Goal: Task Accomplishment & Management: Manage account settings

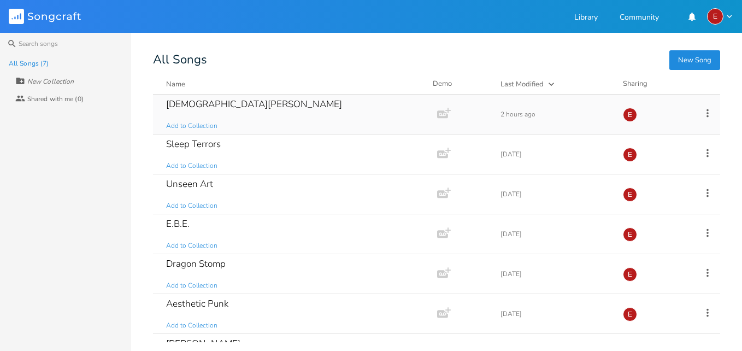
click at [205, 103] on div "[DEMOGRAPHIC_DATA][PERSON_NAME]" at bounding box center [254, 103] width 176 height 9
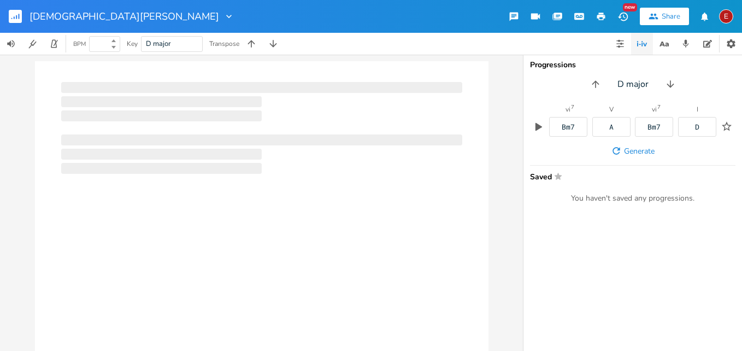
type input "128"
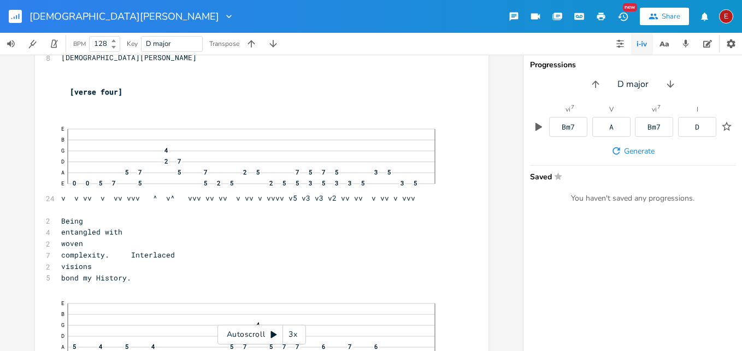
scroll to position [7059, 0]
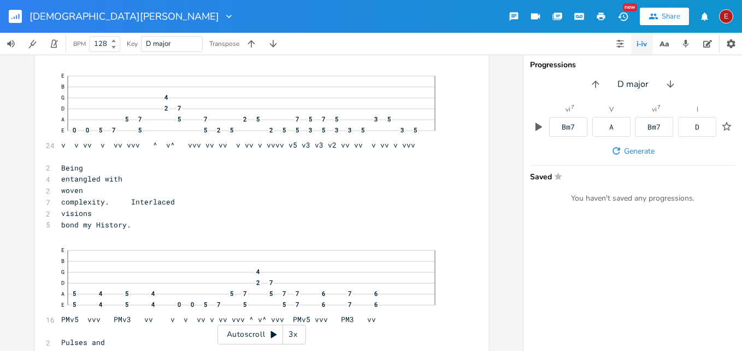
click at [494, 207] on div "xxxxxxxxxx 12 [PERSON_NAME] Copyright 2025 4/4 times signature ​ ​ [verse one] …" at bounding box center [261, 203] width 523 height 296
click at [271, 335] on icon at bounding box center [274, 334] width 6 height 7
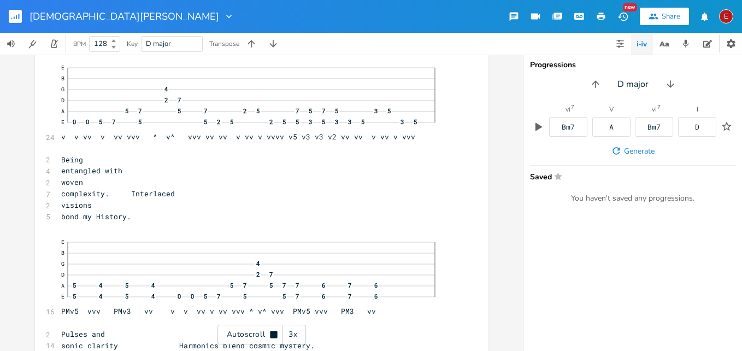
click at [271, 335] on icon at bounding box center [273, 334] width 7 height 7
click at [291, 333] on div "3x" at bounding box center [293, 335] width 20 height 20
click at [291, 333] on div "4x" at bounding box center [293, 335] width 20 height 20
click at [275, 333] on icon at bounding box center [274, 334] width 6 height 7
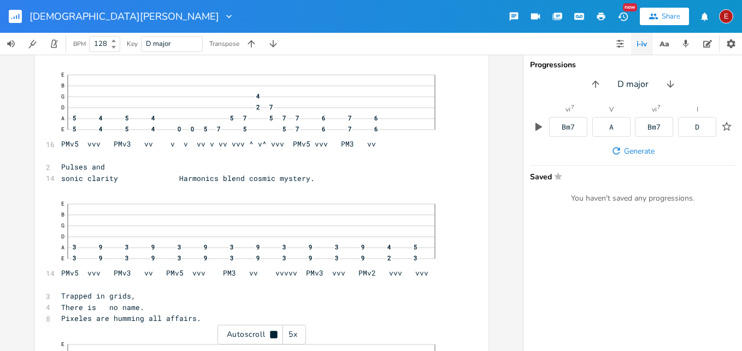
click at [275, 333] on icon at bounding box center [273, 334] width 7 height 7
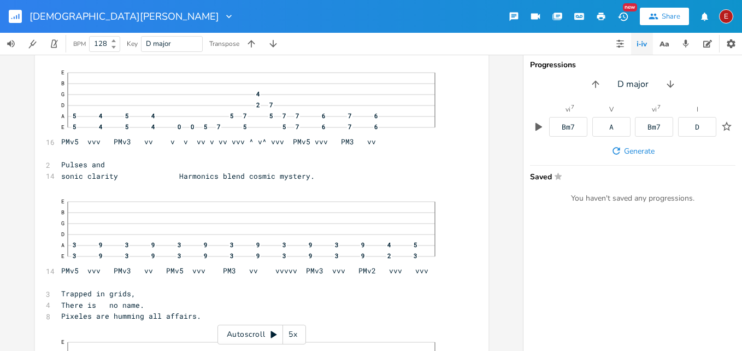
click at [272, 335] on icon at bounding box center [274, 334] width 6 height 7
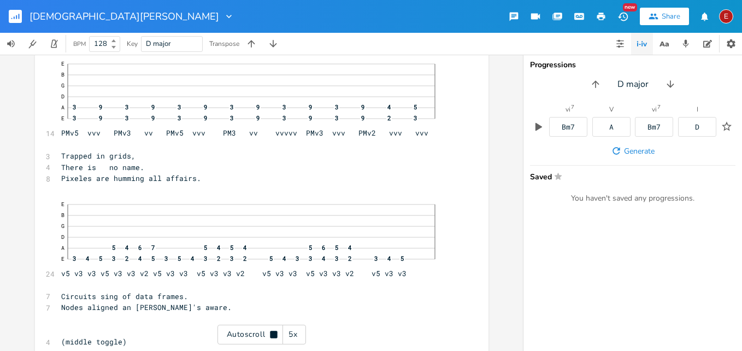
click at [272, 335] on icon at bounding box center [273, 334] width 7 height 7
click at [272, 335] on icon at bounding box center [274, 334] width 6 height 7
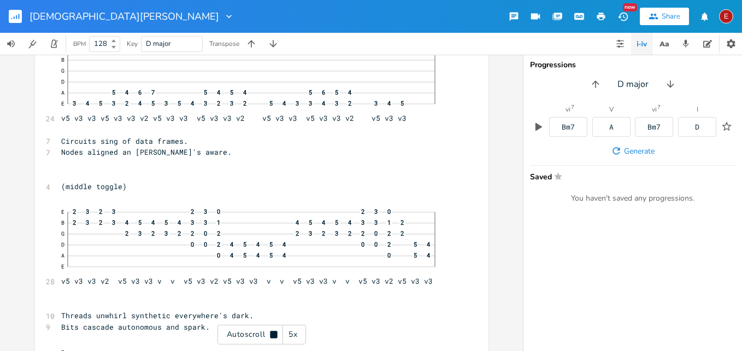
scroll to position [7531, 0]
click at [272, 335] on icon at bounding box center [273, 334] width 7 height 7
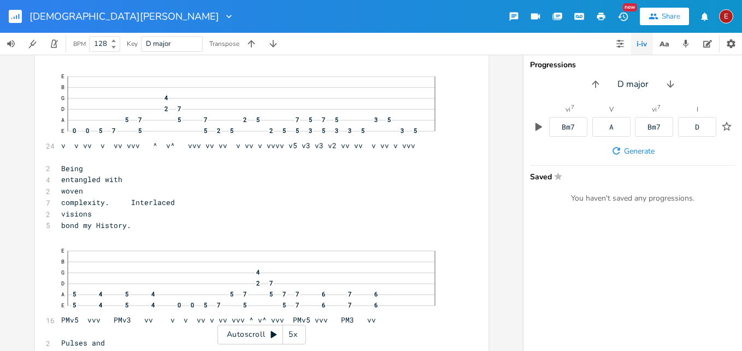
scroll to position [7006, 0]
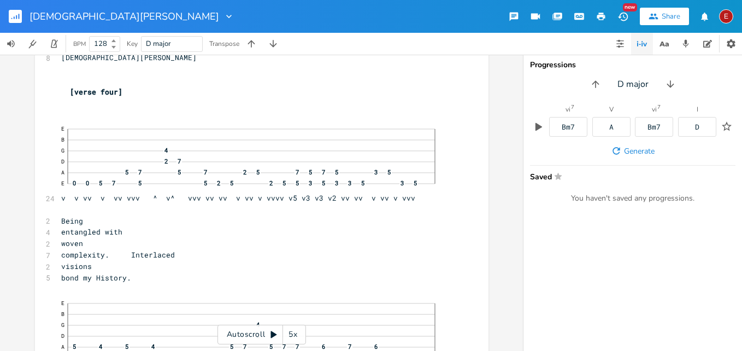
click at [274, 333] on icon at bounding box center [274, 334] width 6 height 7
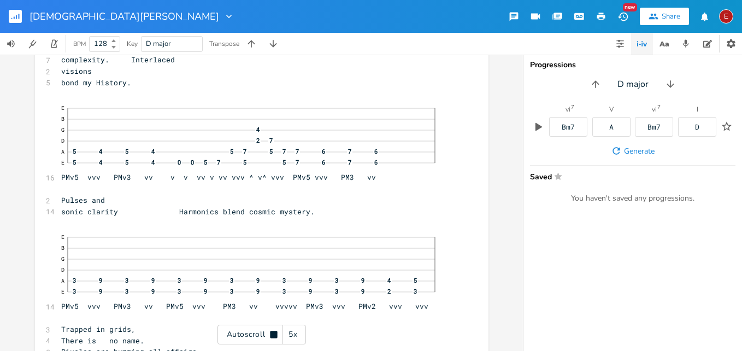
click at [274, 333] on icon at bounding box center [273, 334] width 7 height 7
click at [274, 333] on icon at bounding box center [274, 334] width 6 height 7
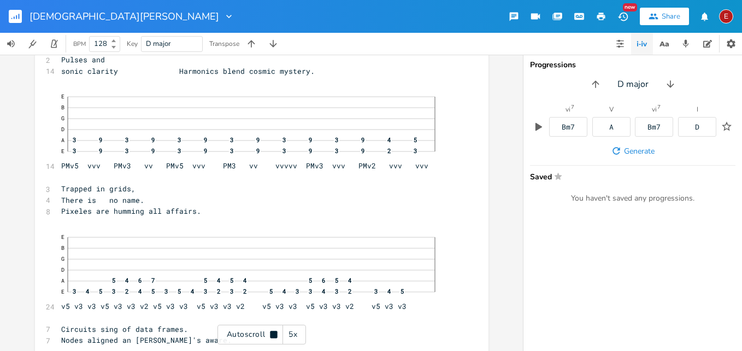
click at [274, 333] on icon at bounding box center [273, 334] width 7 height 7
click at [274, 333] on icon at bounding box center [274, 334] width 6 height 7
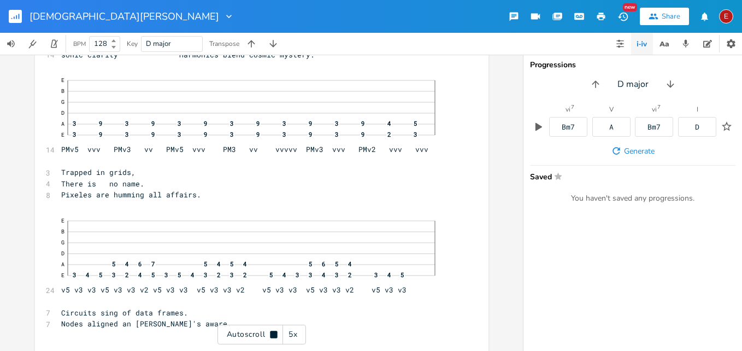
scroll to position [7362, 0]
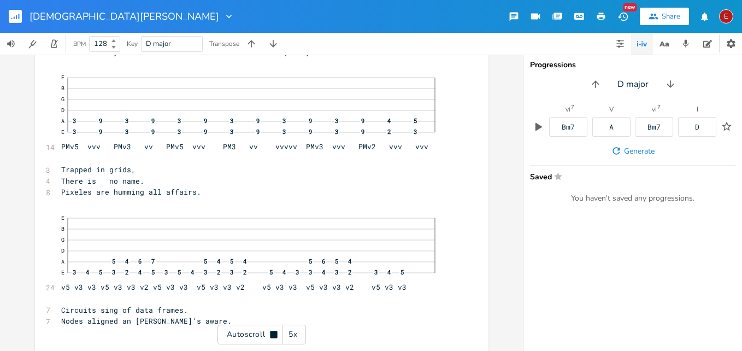
click at [274, 333] on icon at bounding box center [273, 334] width 7 height 7
click at [274, 333] on icon at bounding box center [274, 334] width 6 height 7
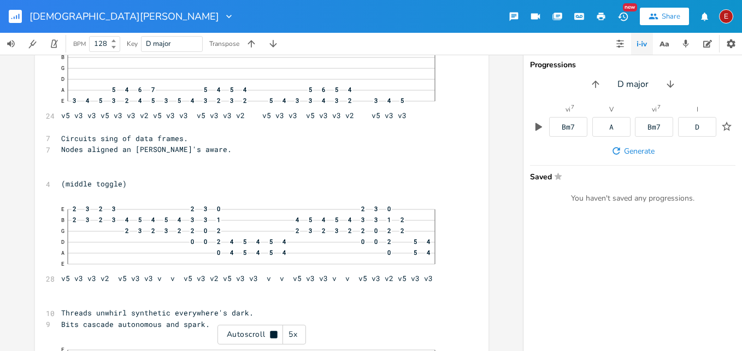
click at [274, 333] on icon at bounding box center [273, 334] width 7 height 7
click at [274, 333] on icon at bounding box center [274, 334] width 6 height 7
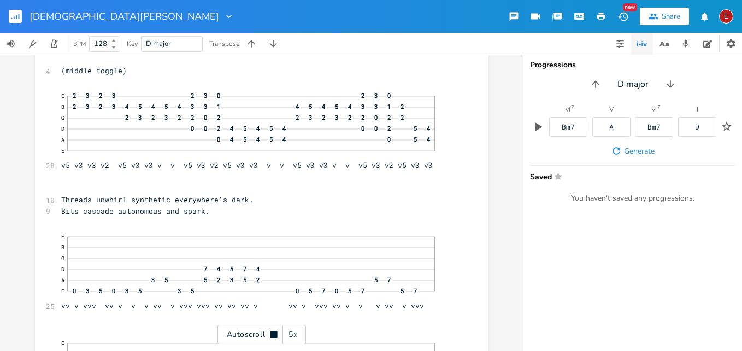
click at [274, 333] on icon at bounding box center [273, 334] width 7 height 7
click at [274, 333] on icon at bounding box center [274, 334] width 6 height 7
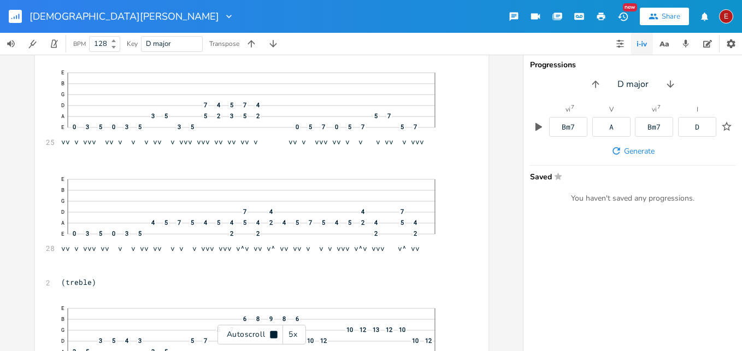
click at [274, 333] on icon at bounding box center [273, 334] width 7 height 7
click at [274, 333] on icon at bounding box center [274, 334] width 6 height 7
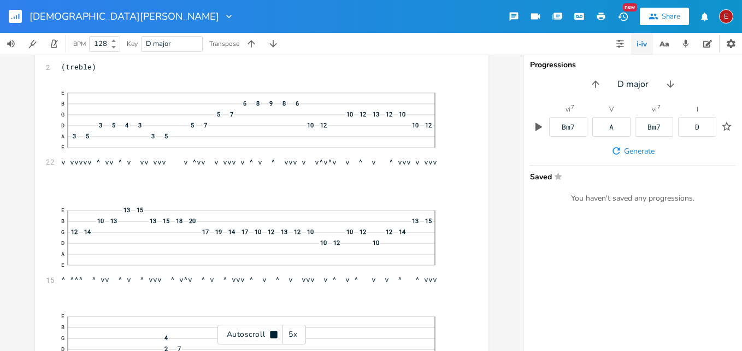
click at [274, 333] on icon at bounding box center [273, 334] width 7 height 7
click at [274, 333] on icon at bounding box center [274, 334] width 6 height 7
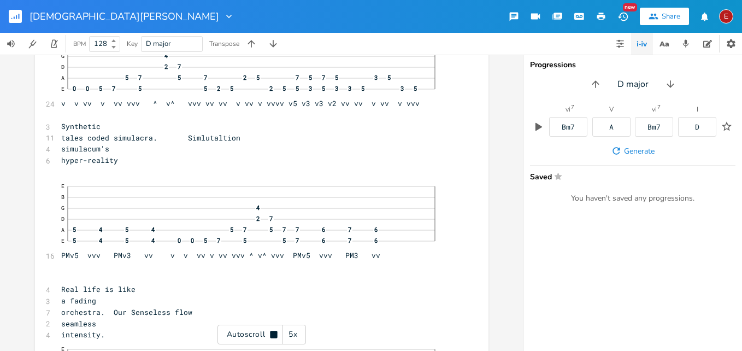
click at [274, 333] on icon at bounding box center [273, 334] width 7 height 7
click at [274, 333] on icon at bounding box center [274, 334] width 6 height 7
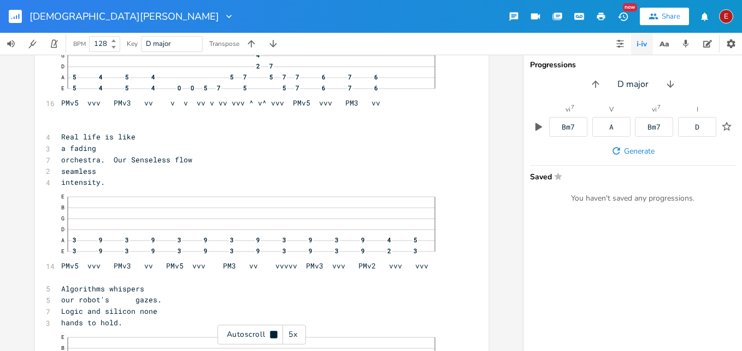
click at [274, 333] on icon at bounding box center [273, 334] width 7 height 7
click at [274, 333] on icon at bounding box center [274, 334] width 6 height 7
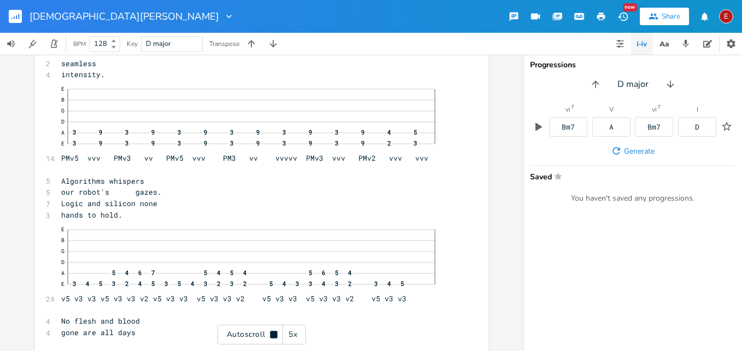
scroll to position [8569, 0]
click at [274, 333] on icon at bounding box center [273, 334] width 7 height 7
click at [274, 333] on icon at bounding box center [274, 334] width 6 height 7
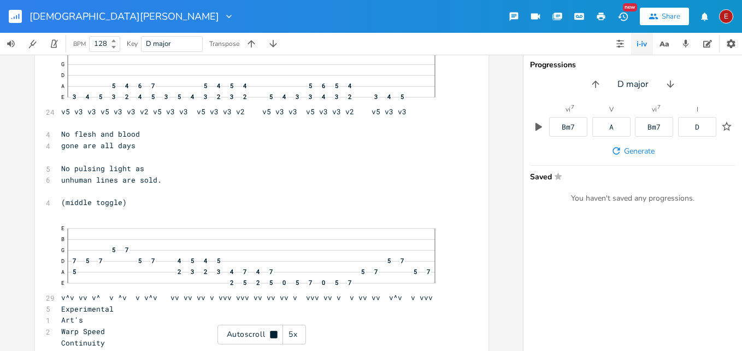
scroll to position [8756, 0]
click at [274, 333] on icon at bounding box center [273, 334] width 7 height 7
click at [274, 333] on icon at bounding box center [274, 334] width 6 height 7
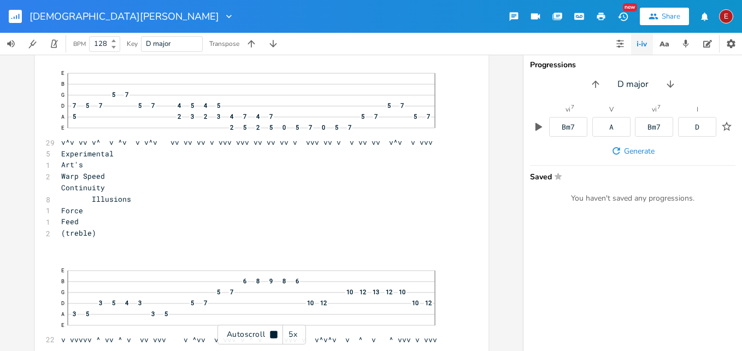
click at [274, 333] on icon at bounding box center [273, 334] width 7 height 7
click at [274, 333] on icon at bounding box center [274, 334] width 6 height 7
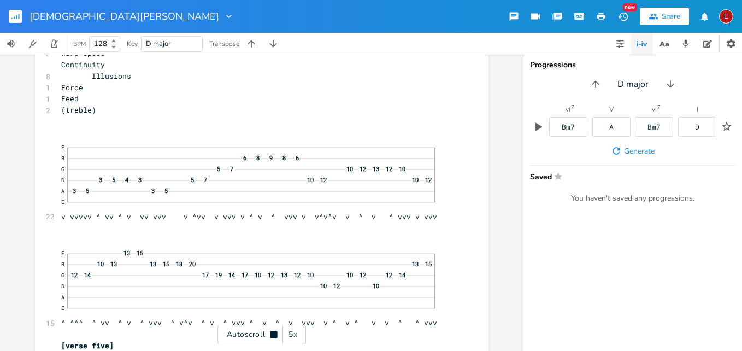
click at [274, 333] on icon at bounding box center [273, 334] width 7 height 7
click at [274, 333] on icon at bounding box center [274, 334] width 6 height 7
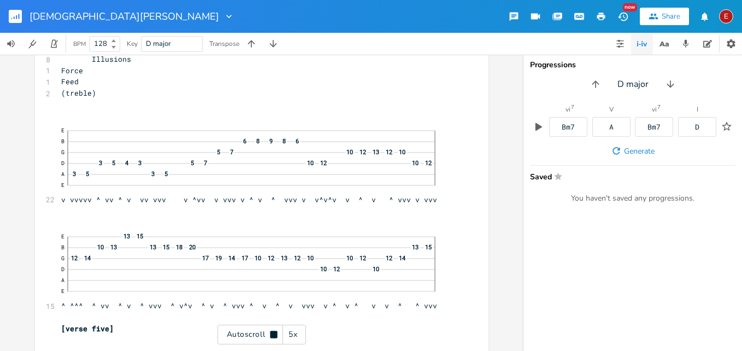
scroll to position [9052, 0]
click at [274, 333] on icon at bounding box center [273, 334] width 7 height 7
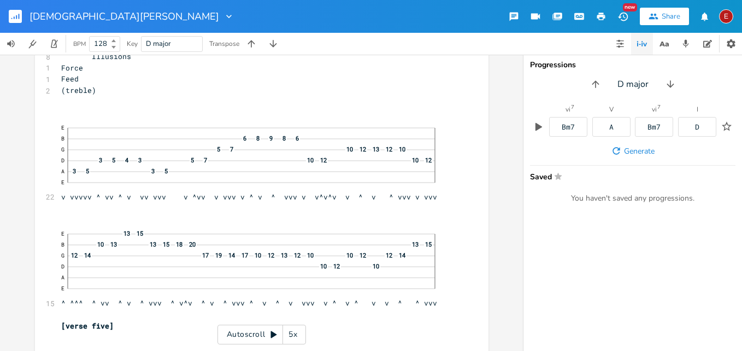
click at [274, 333] on icon at bounding box center [274, 334] width 6 height 7
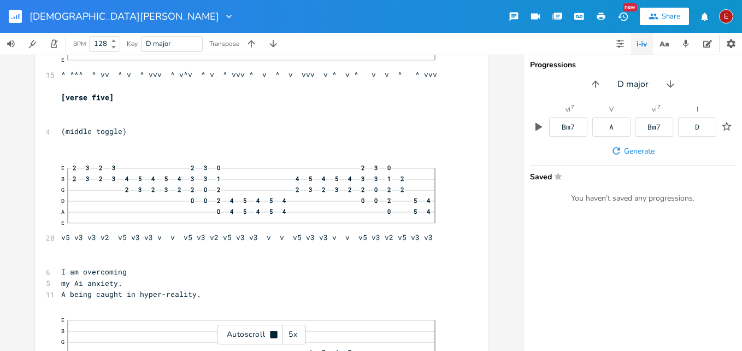
click at [271, 328] on div "Autoscroll 5x" at bounding box center [261, 335] width 89 height 20
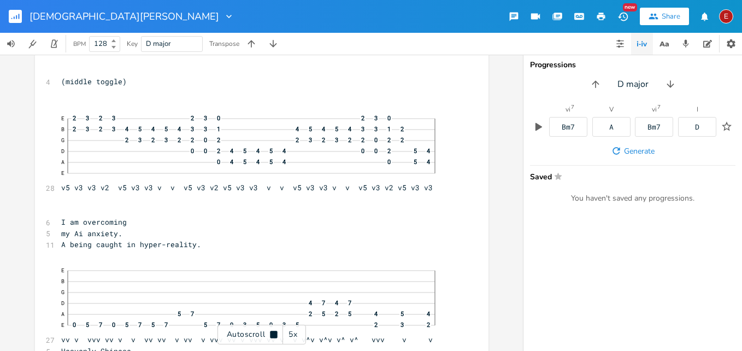
click at [271, 328] on div "Autoscroll 5x" at bounding box center [261, 335] width 89 height 20
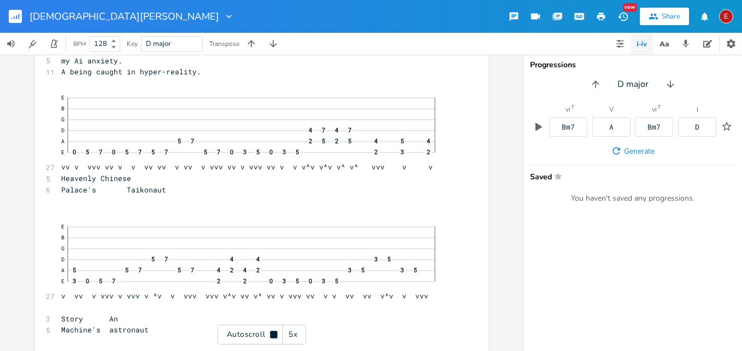
scroll to position [9506, 0]
click at [271, 328] on div "Autoscroll 5x" at bounding box center [261, 335] width 89 height 20
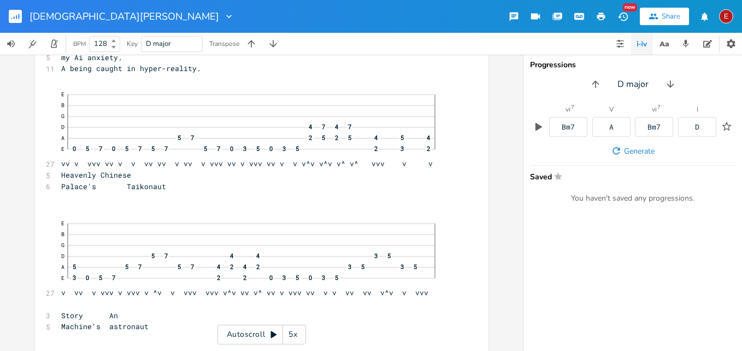
click at [271, 328] on div "Autoscroll 5x" at bounding box center [261, 335] width 89 height 20
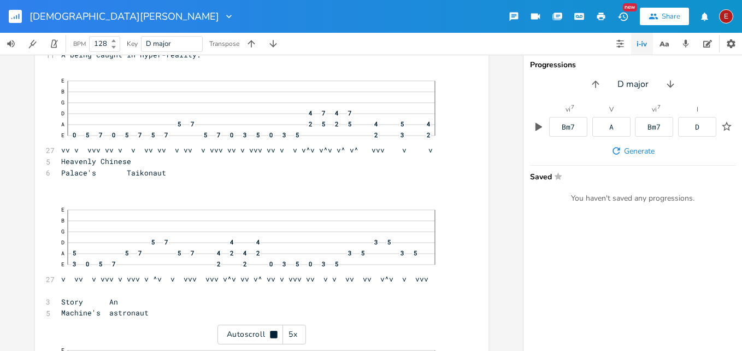
click at [271, 328] on div "Autoscroll 5x" at bounding box center [261, 335] width 89 height 20
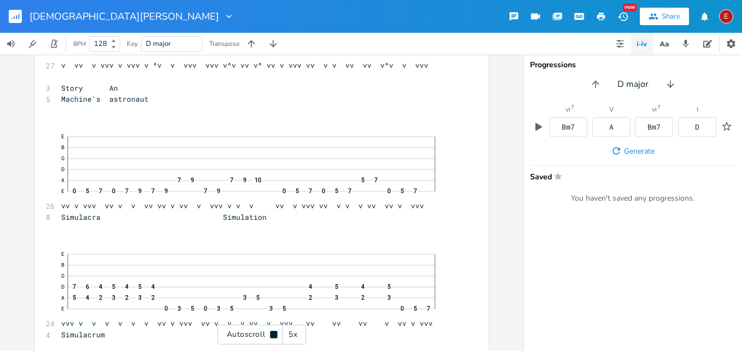
click at [271, 328] on div "Autoscroll 5x" at bounding box center [261, 335] width 89 height 20
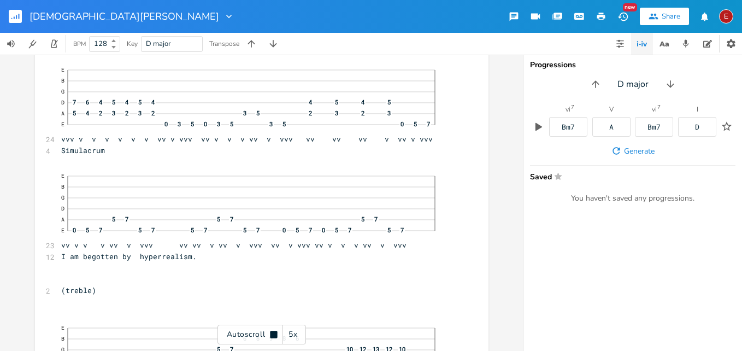
click at [271, 327] on div "Autoscroll 5x" at bounding box center [261, 335] width 89 height 20
click at [275, 332] on icon at bounding box center [273, 334] width 9 height 9
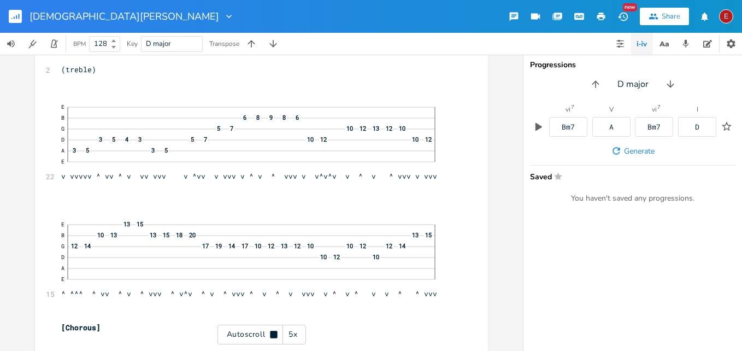
scroll to position [10141, 0]
click at [275, 332] on icon at bounding box center [273, 334] width 7 height 7
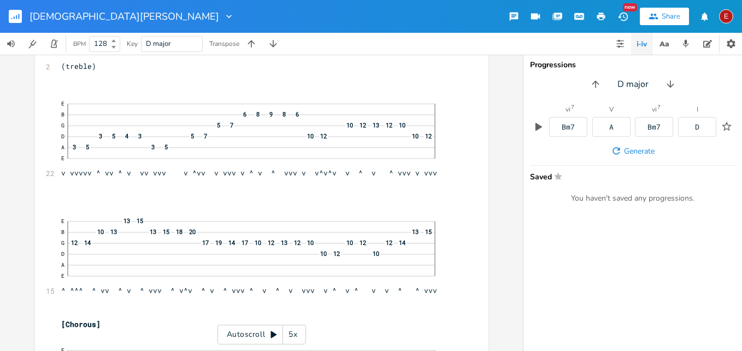
click at [275, 332] on icon at bounding box center [273, 334] width 9 height 9
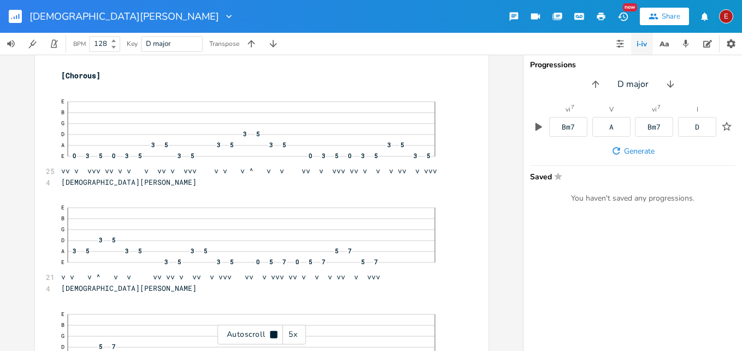
scroll to position [10393, 0]
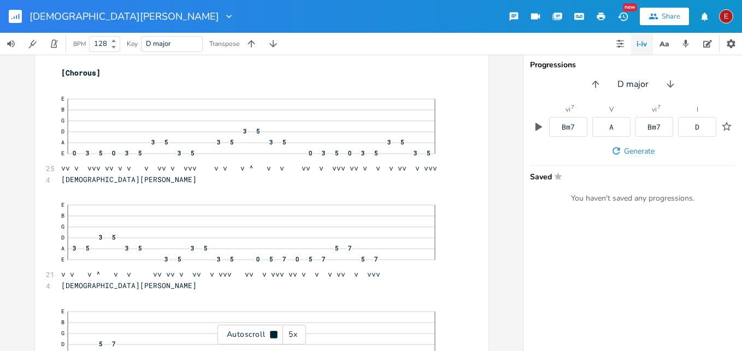
click at [275, 332] on icon at bounding box center [273, 334] width 7 height 7
click at [275, 332] on icon at bounding box center [273, 334] width 9 height 9
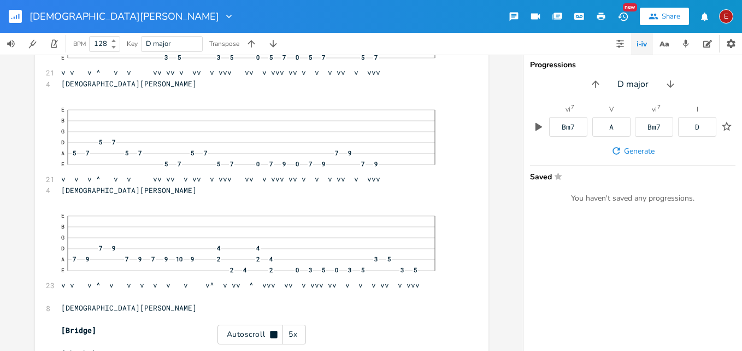
click at [275, 332] on icon at bounding box center [273, 334] width 7 height 7
click at [275, 332] on icon at bounding box center [273, 334] width 9 height 9
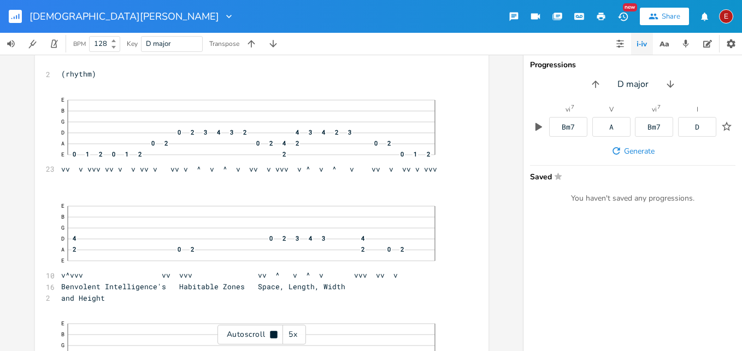
click at [275, 332] on icon at bounding box center [273, 334] width 7 height 7
click at [275, 332] on icon at bounding box center [273, 334] width 9 height 9
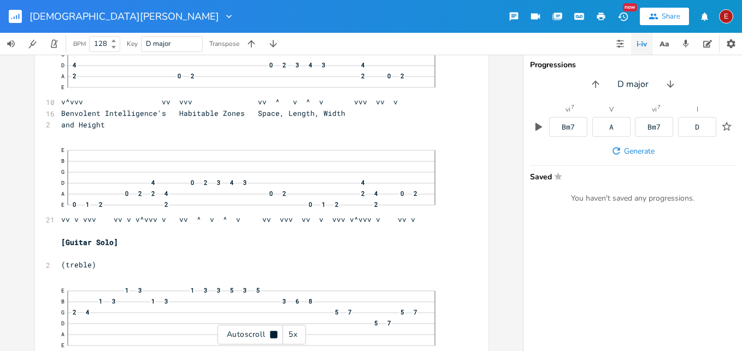
scroll to position [11049, 0]
click at [275, 332] on icon at bounding box center [273, 334] width 7 height 7
click at [275, 332] on icon at bounding box center [273, 334] width 9 height 9
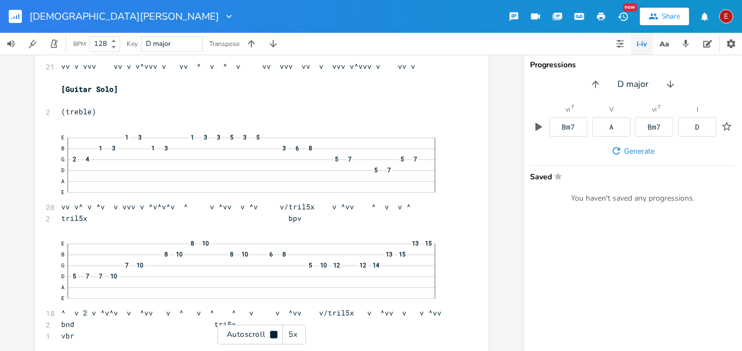
click at [275, 332] on icon at bounding box center [273, 334] width 7 height 7
click at [276, 334] on icon at bounding box center [273, 334] width 9 height 9
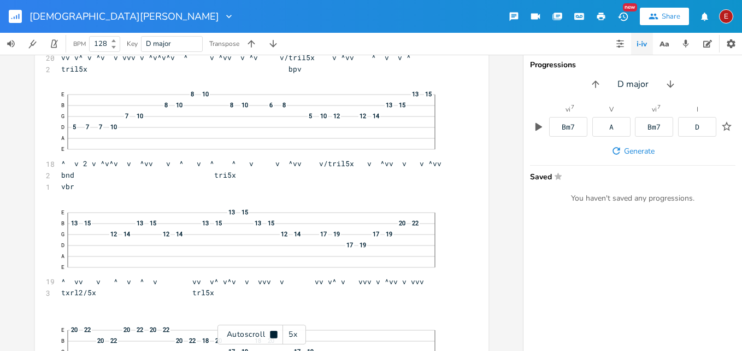
click at [276, 334] on icon at bounding box center [273, 334] width 7 height 7
click at [276, 334] on icon at bounding box center [273, 334] width 9 height 9
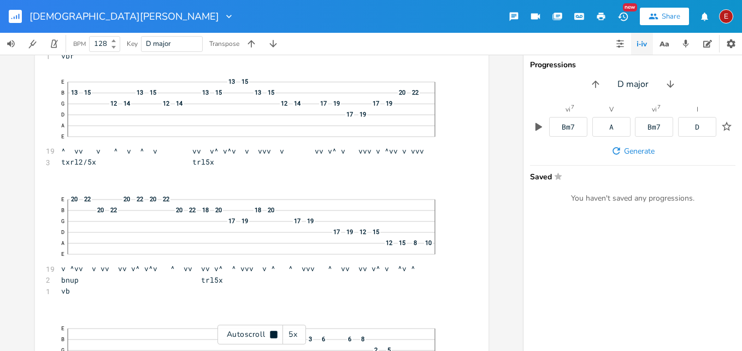
scroll to position [11482, 0]
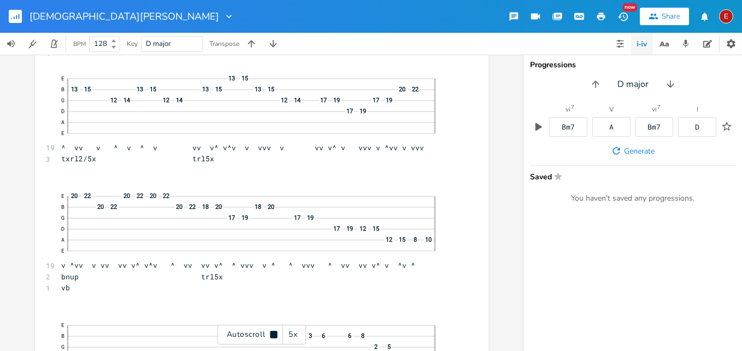
click at [276, 334] on icon at bounding box center [273, 334] width 7 height 7
click at [276, 334] on icon at bounding box center [273, 334] width 9 height 9
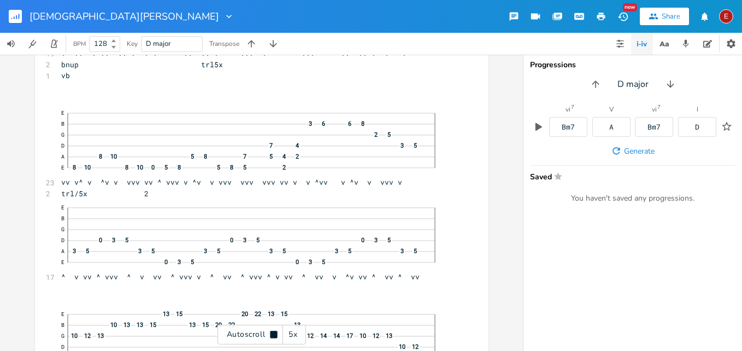
click at [276, 334] on icon at bounding box center [273, 334] width 7 height 7
click at [276, 334] on icon at bounding box center [273, 334] width 9 height 9
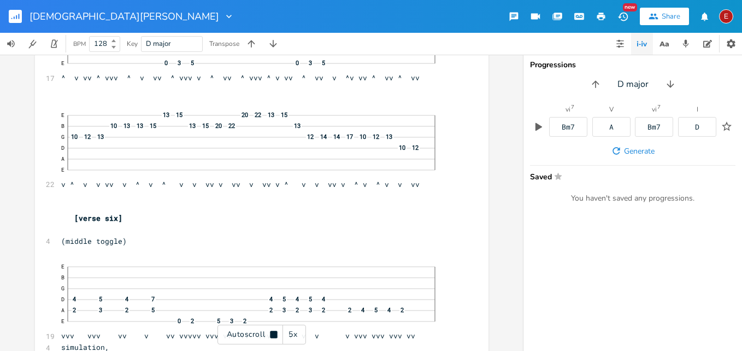
click at [276, 334] on icon at bounding box center [273, 334] width 7 height 7
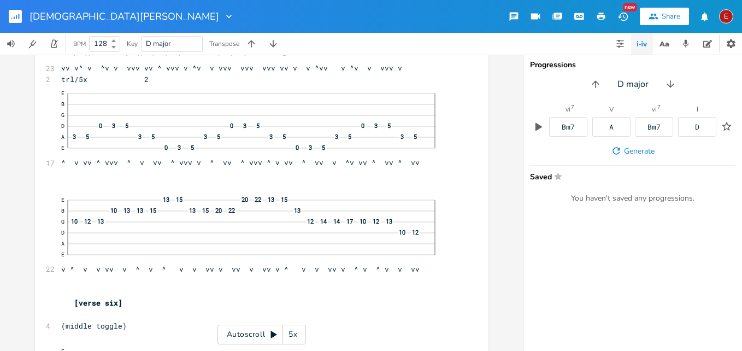
scroll to position [11757, 0]
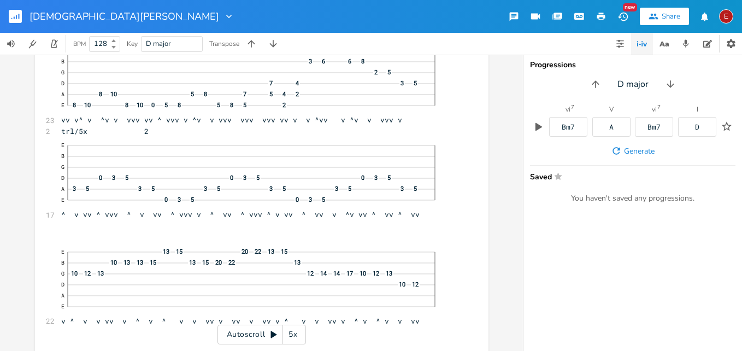
click at [275, 333] on icon at bounding box center [274, 334] width 6 height 7
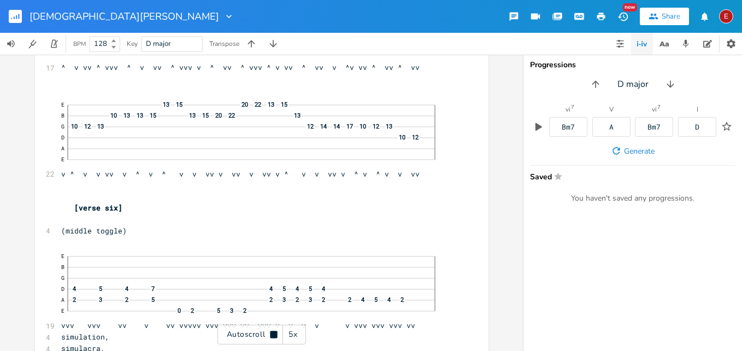
scroll to position [11905, 0]
click at [275, 333] on icon at bounding box center [273, 334] width 7 height 7
click at [275, 333] on icon at bounding box center [274, 334] width 6 height 7
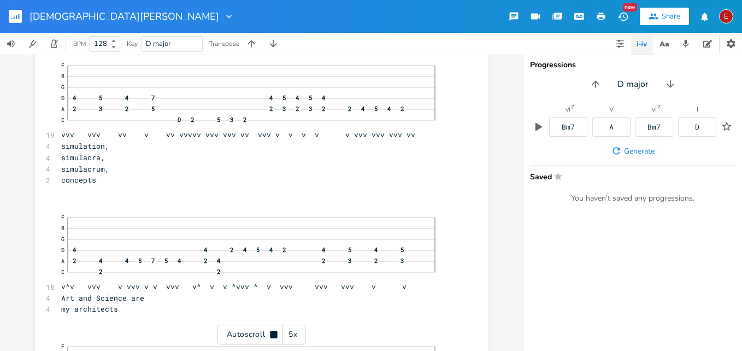
click at [275, 333] on icon at bounding box center [273, 334] width 7 height 7
click at [275, 333] on icon at bounding box center [274, 334] width 6 height 7
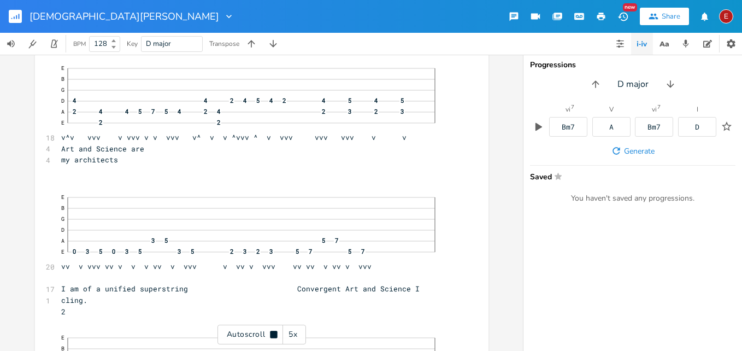
click at [275, 333] on icon at bounding box center [273, 334] width 7 height 7
click at [275, 333] on icon at bounding box center [274, 334] width 6 height 7
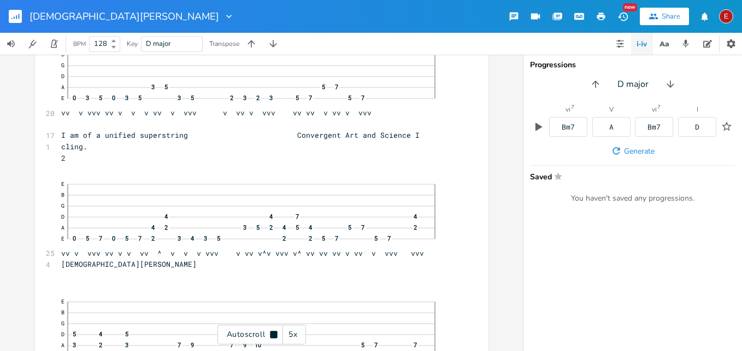
click at [275, 333] on icon at bounding box center [273, 334] width 7 height 7
click at [275, 333] on icon at bounding box center [274, 334] width 6 height 7
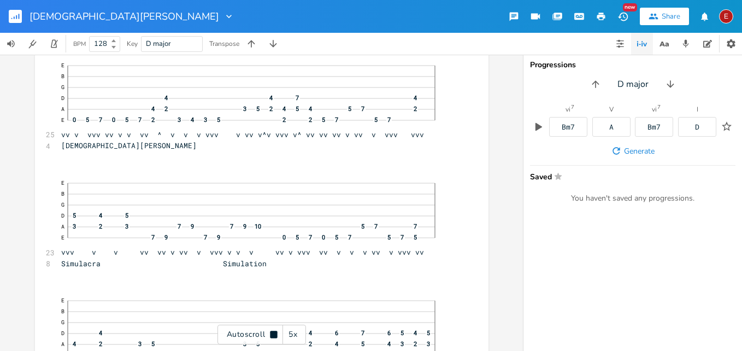
click at [275, 333] on icon at bounding box center [273, 334] width 7 height 7
click at [275, 333] on icon at bounding box center [274, 334] width 6 height 7
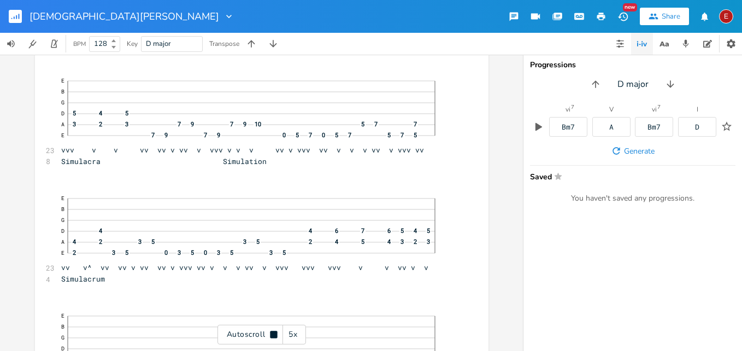
click at [275, 333] on icon at bounding box center [273, 334] width 7 height 7
click at [275, 333] on icon at bounding box center [274, 334] width 6 height 7
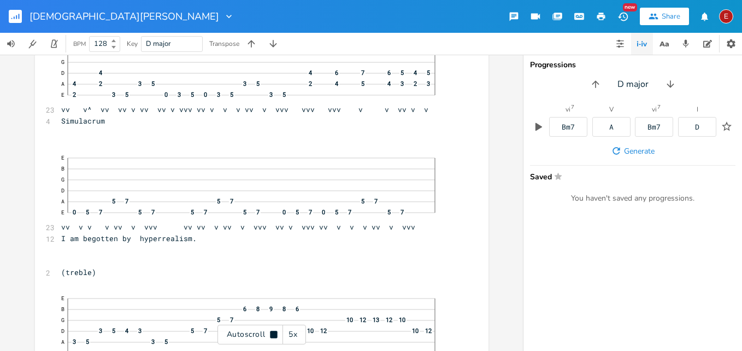
click at [275, 333] on icon at bounding box center [273, 334] width 7 height 7
click at [275, 333] on icon at bounding box center [274, 334] width 6 height 7
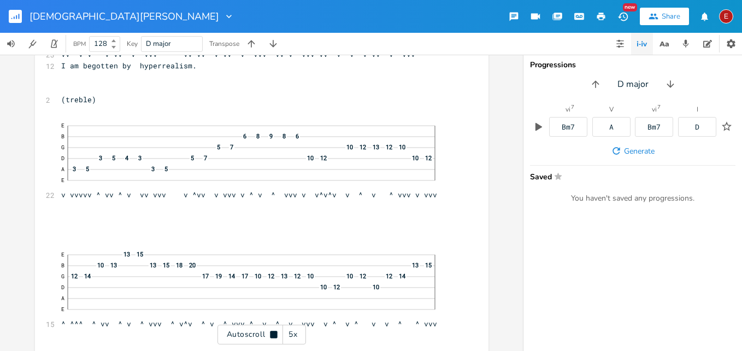
click at [275, 333] on icon at bounding box center [273, 334] width 7 height 7
click at [275, 333] on icon at bounding box center [274, 334] width 6 height 7
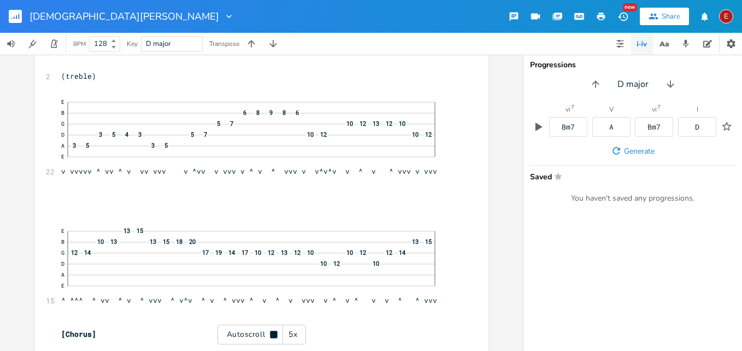
click at [275, 333] on icon at bounding box center [273, 334] width 7 height 7
click at [275, 333] on icon at bounding box center [274, 334] width 6 height 7
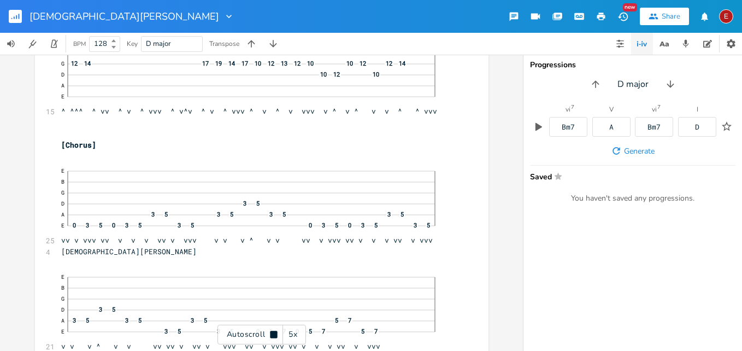
click at [275, 333] on icon at bounding box center [273, 334] width 7 height 7
click at [275, 333] on icon at bounding box center [274, 334] width 6 height 7
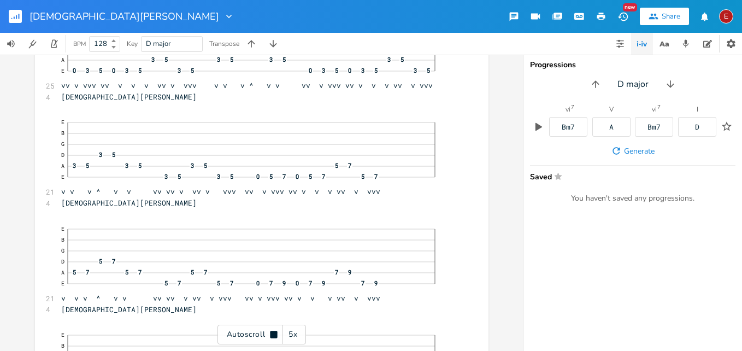
scroll to position [13319, 0]
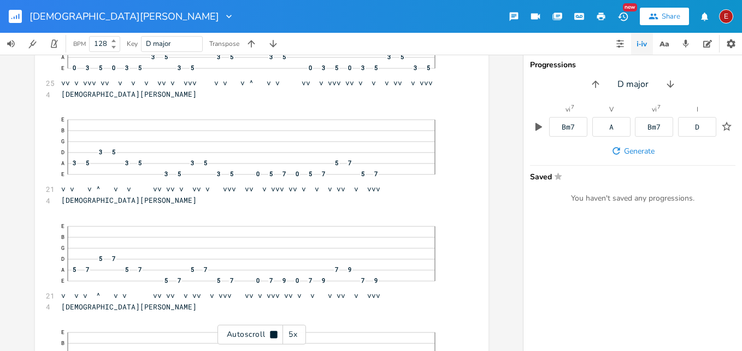
click at [275, 333] on icon at bounding box center [273, 334] width 7 height 7
click at [275, 333] on icon at bounding box center [274, 334] width 6 height 7
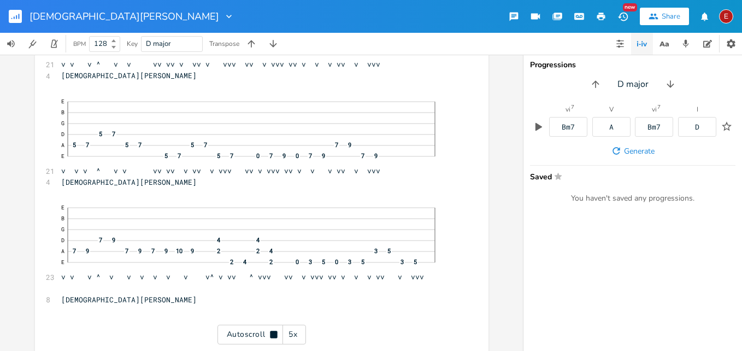
click at [275, 333] on icon at bounding box center [273, 334] width 7 height 7
click at [728, 25] on button "E" at bounding box center [726, 16] width 14 height 25
click at [680, 91] on span "Sign Out" at bounding box center [670, 94] width 26 height 7
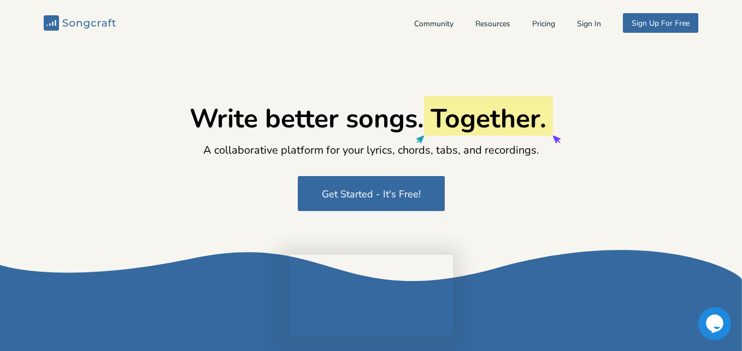
type input "[EMAIL_ADDRESS][DOMAIN_NAME]"
